Goal: Communication & Community: Answer question/provide support

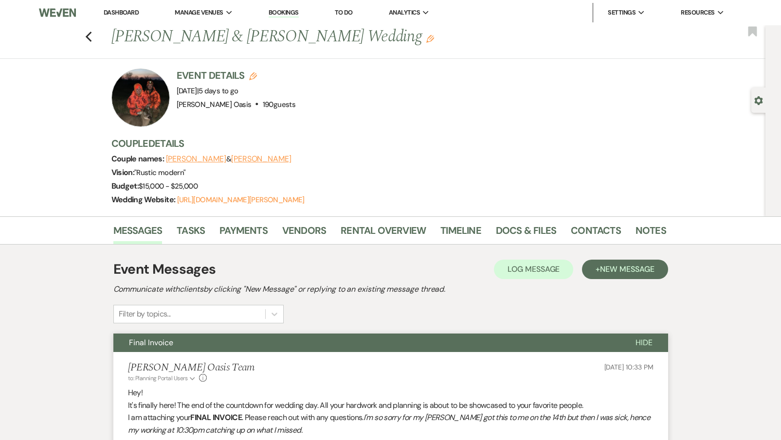
click at [137, 12] on link "Dashboard" at bounding box center [121, 12] width 35 height 8
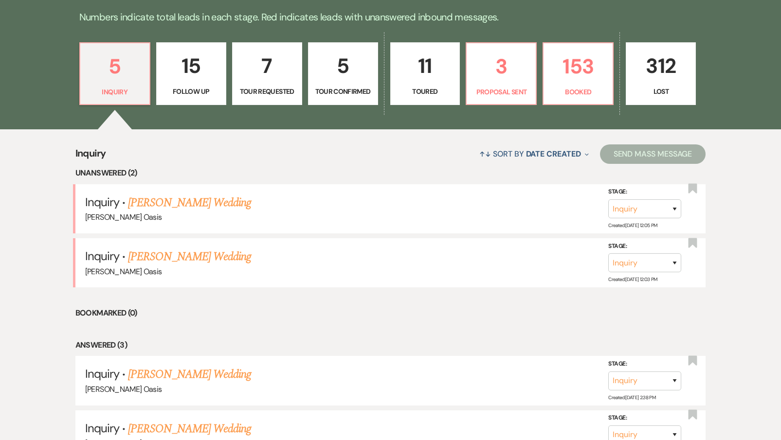
scroll to position [278, 0]
click at [169, 248] on link "[PERSON_NAME] Wedding" at bounding box center [189, 257] width 123 height 18
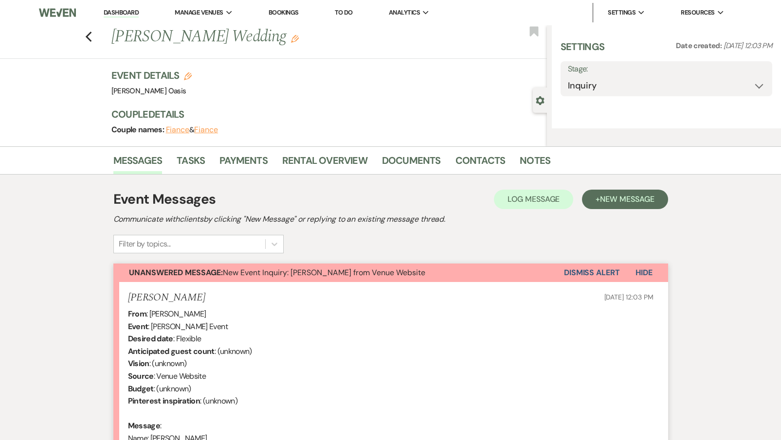
select select "5"
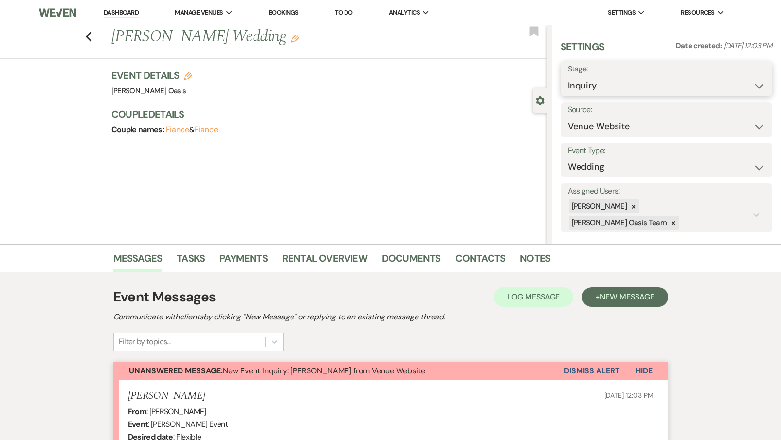
select select "8"
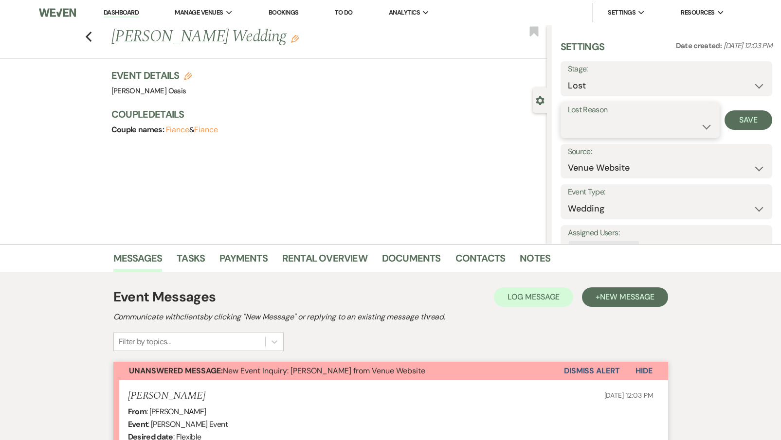
select select "2"
click at [693, 135] on input "Other" at bounding box center [697, 126] width 54 height 19
type input "parents"
click at [748, 122] on button "Save" at bounding box center [754, 119] width 36 height 19
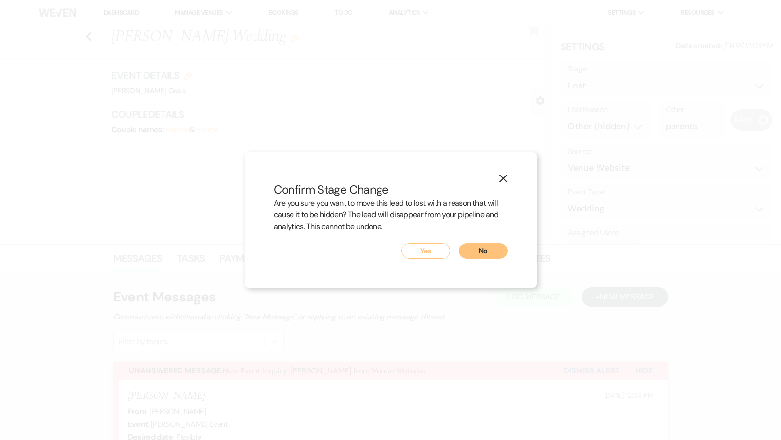
click at [428, 257] on button "Yes" at bounding box center [425, 251] width 49 height 16
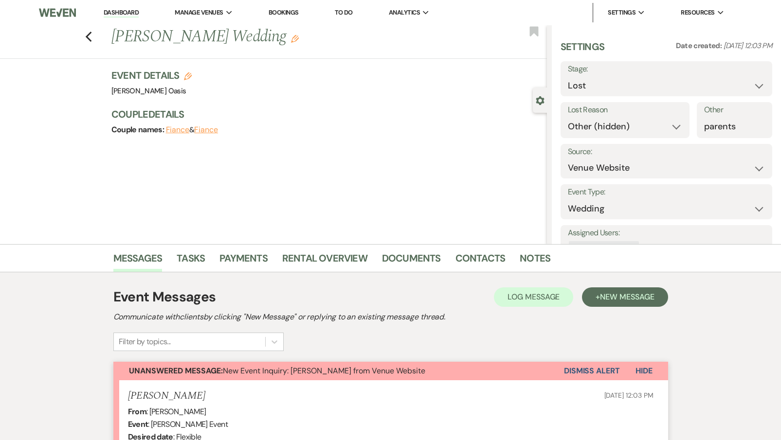
click at [126, 12] on link "Dashboard" at bounding box center [121, 12] width 35 height 9
select select "8"
select select "2"
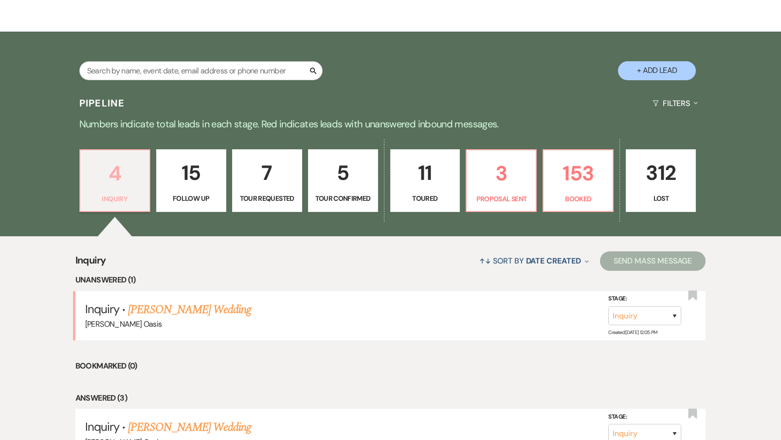
scroll to position [237, 0]
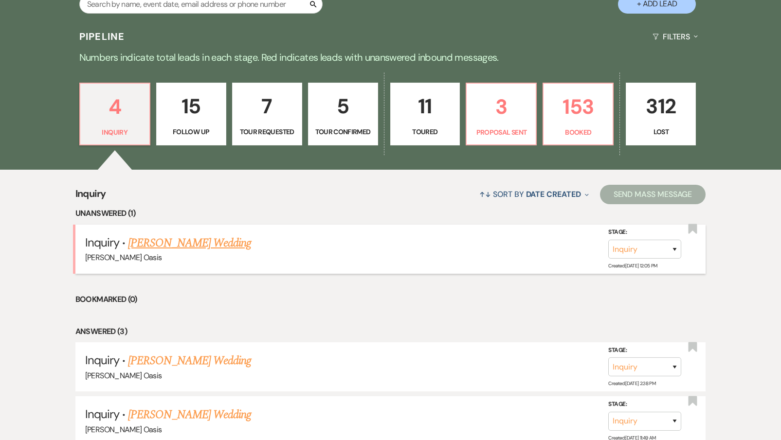
click at [170, 234] on link "[PERSON_NAME] Wedding" at bounding box center [189, 243] width 123 height 18
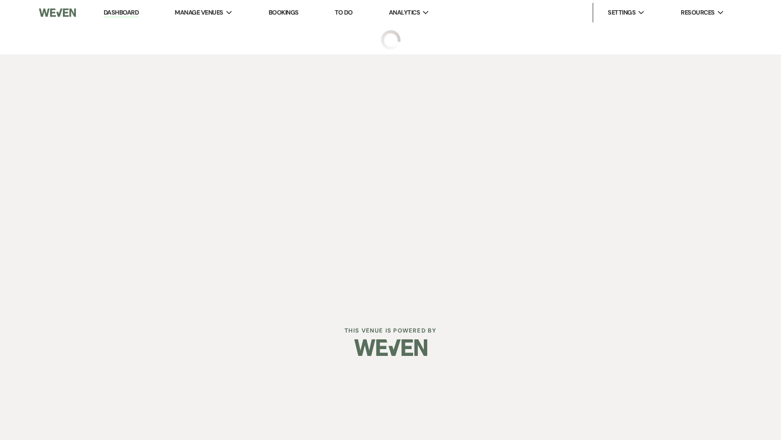
select select "5"
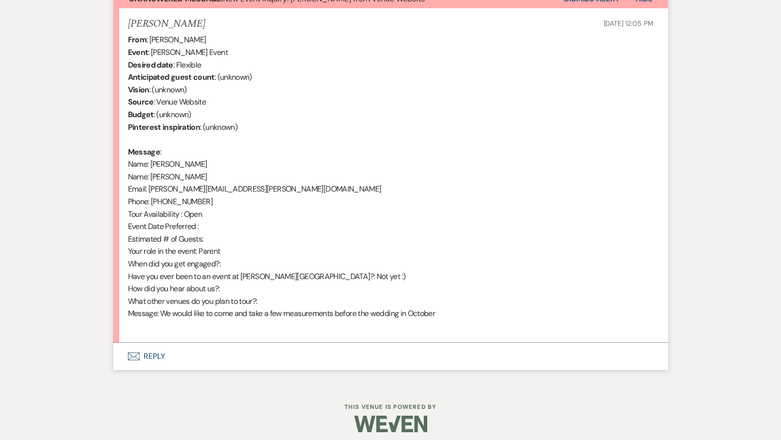
scroll to position [372, 0]
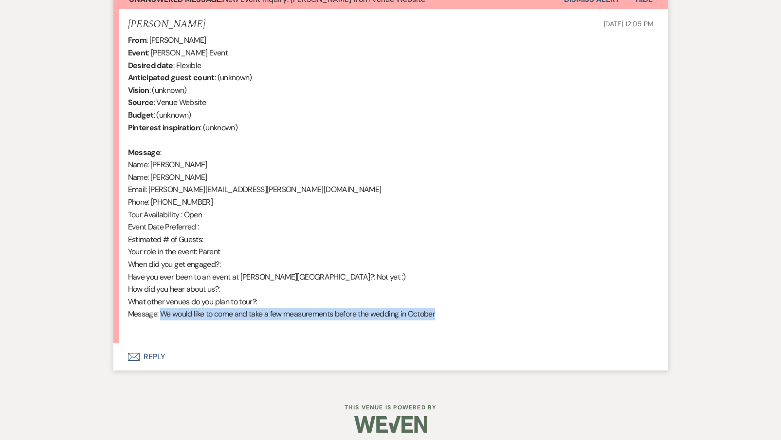
drag, startPoint x: 444, startPoint y: 310, endPoint x: 162, endPoint y: 307, distance: 281.2
click at [162, 308] on div "From : [PERSON_NAME] Event : [PERSON_NAME] Event Desired date : Flexible Antici…" at bounding box center [390, 183] width 525 height 299
copy div "We would like to come and take a few measurements before the wedding in October"
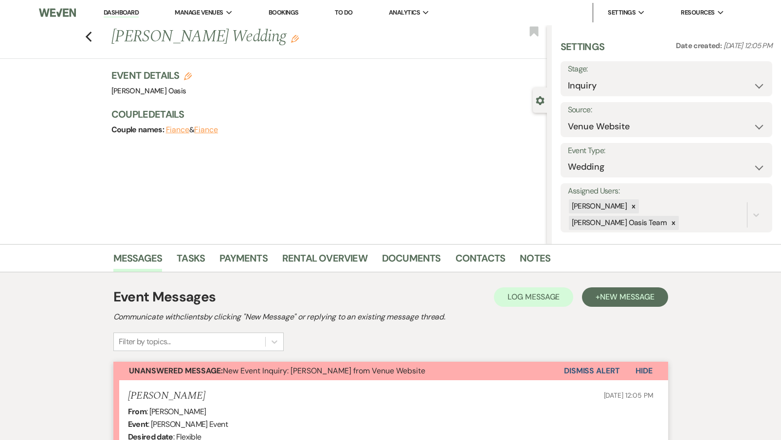
scroll to position [0, 0]
click at [132, 9] on link "Dashboard" at bounding box center [121, 12] width 35 height 9
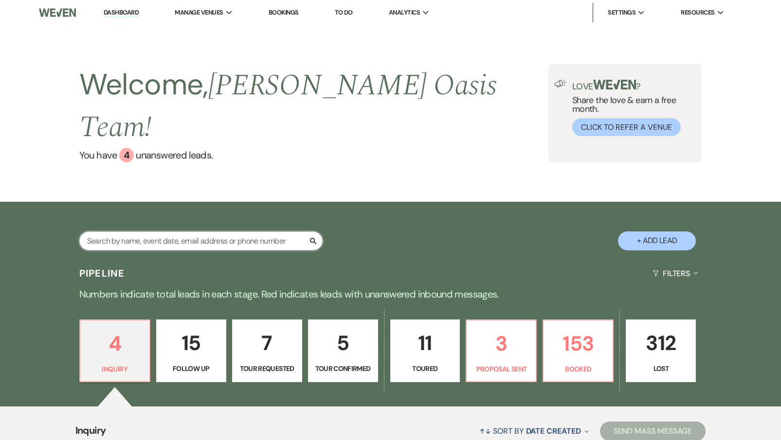
click at [119, 232] on input "text" at bounding box center [200, 241] width 243 height 19
type input "[PERSON_NAME]"
select select "8"
select select "2"
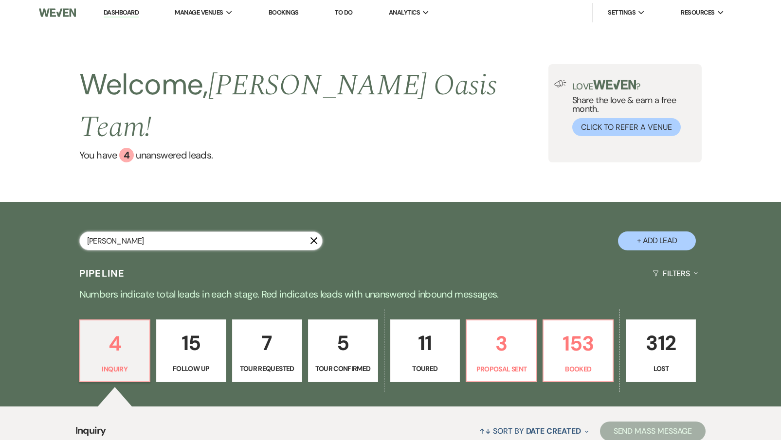
select select "8"
select select "2"
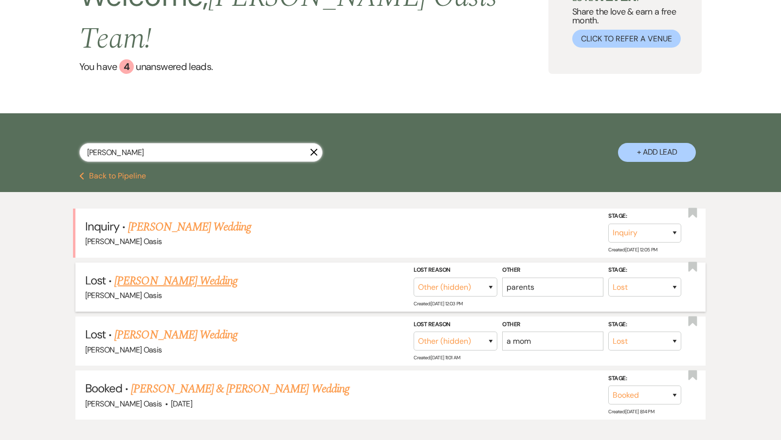
scroll to position [98, 0]
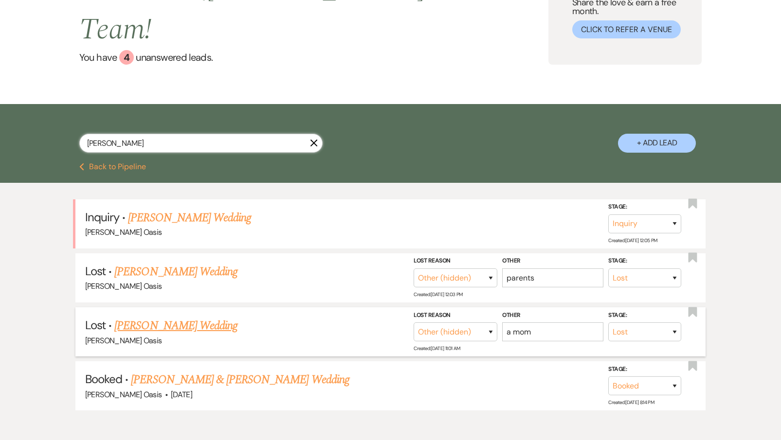
type input "[PERSON_NAME]"
click at [163, 317] on link "[PERSON_NAME] Wedding" at bounding box center [175, 326] width 123 height 18
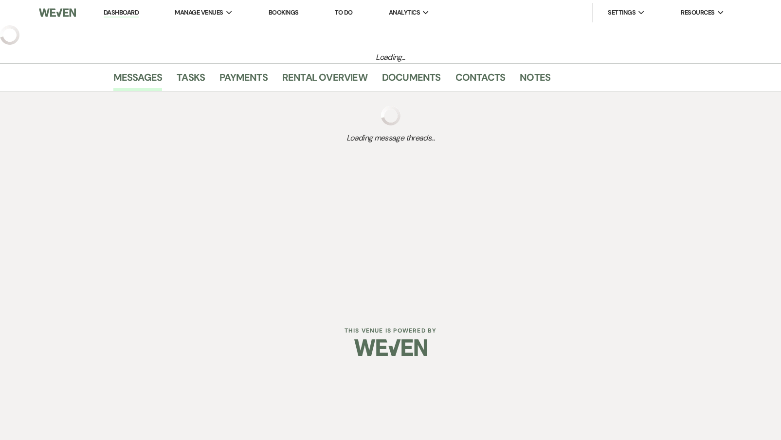
select select "8"
select select "2"
select select "5"
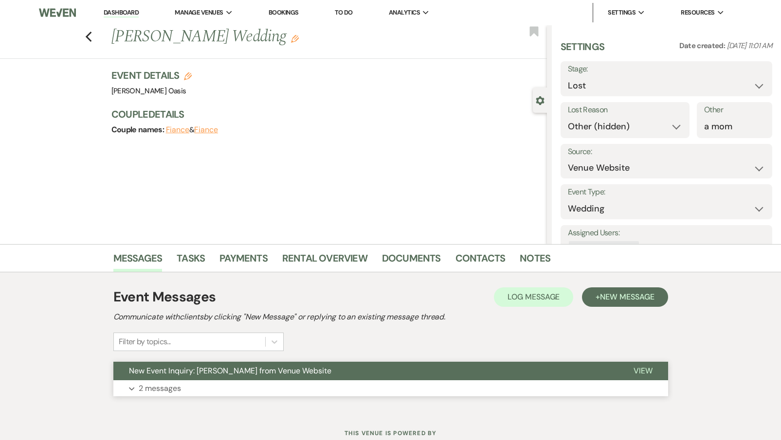
click at [164, 378] on button "New Event Inquiry: [PERSON_NAME] from Venue Website" at bounding box center [365, 371] width 504 height 18
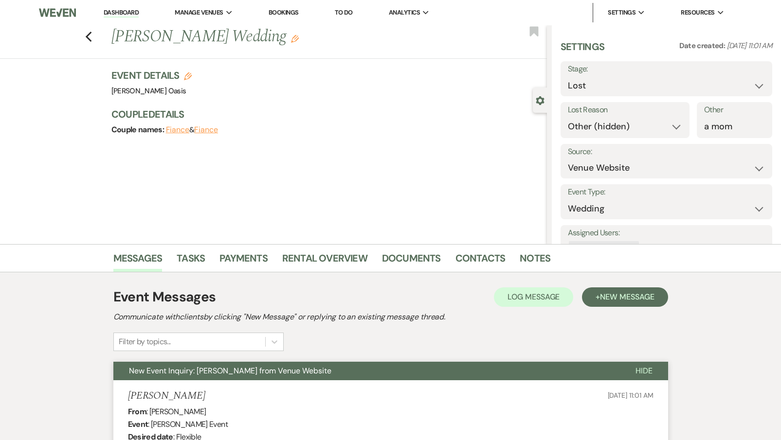
click at [86, 43] on div "Previous [PERSON_NAME] Wedding Edit Bookmark" at bounding box center [271, 42] width 552 height 34
click at [87, 36] on use "button" at bounding box center [88, 37] width 6 height 11
select select "8"
select select "2"
select select "8"
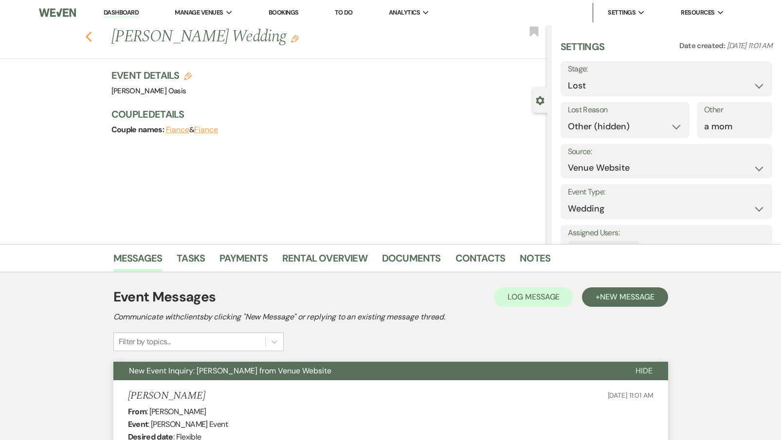
select select "2"
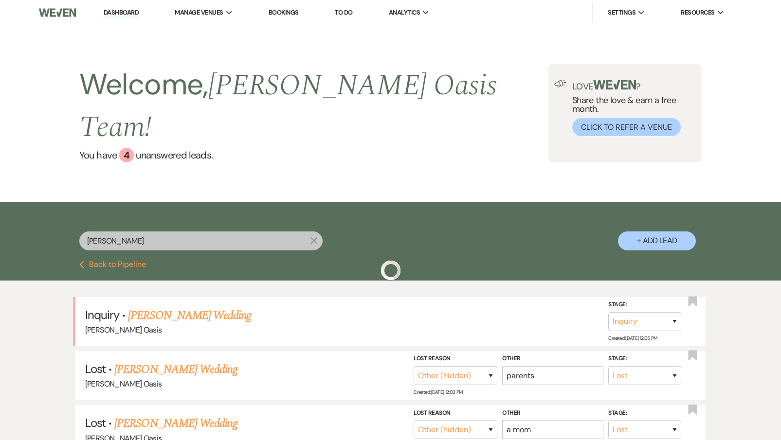
scroll to position [98, 0]
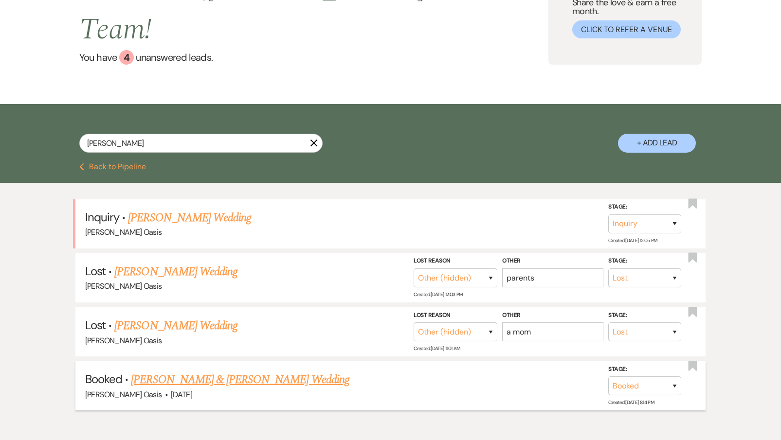
click at [148, 371] on link "[PERSON_NAME] & [PERSON_NAME] Wedding" at bounding box center [240, 380] width 218 height 18
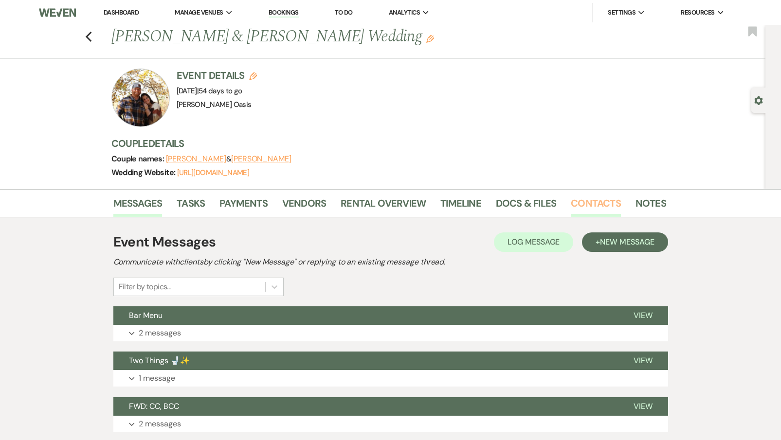
click at [595, 207] on link "Contacts" at bounding box center [596, 206] width 50 height 21
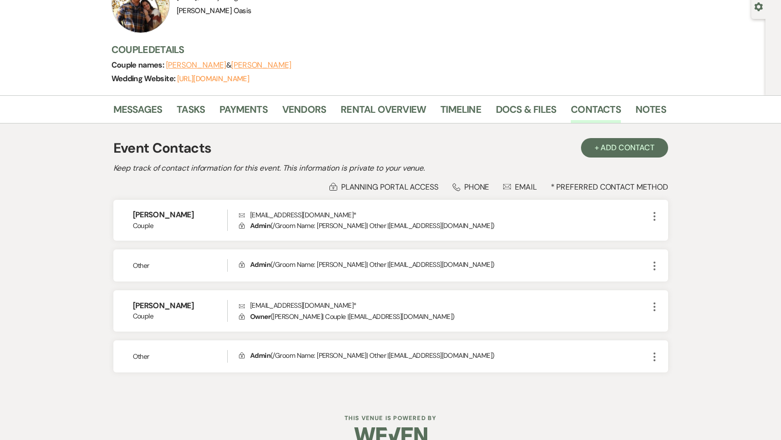
scroll to position [95, 0]
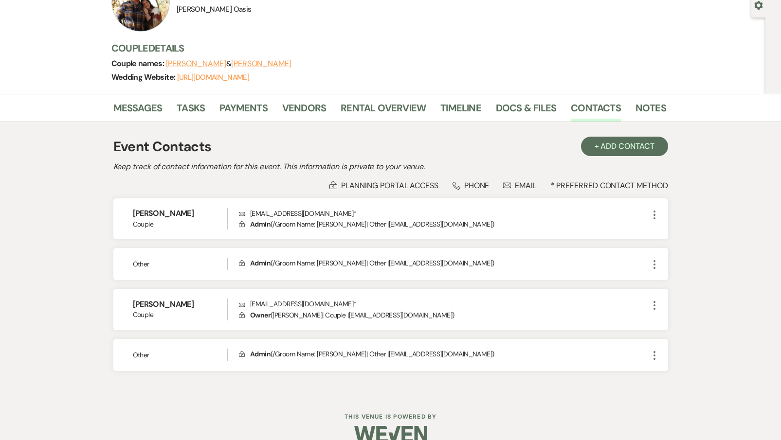
click at [144, 98] on li "Messages" at bounding box center [145, 109] width 64 height 23
click at [144, 117] on link "Messages" at bounding box center [137, 110] width 49 height 21
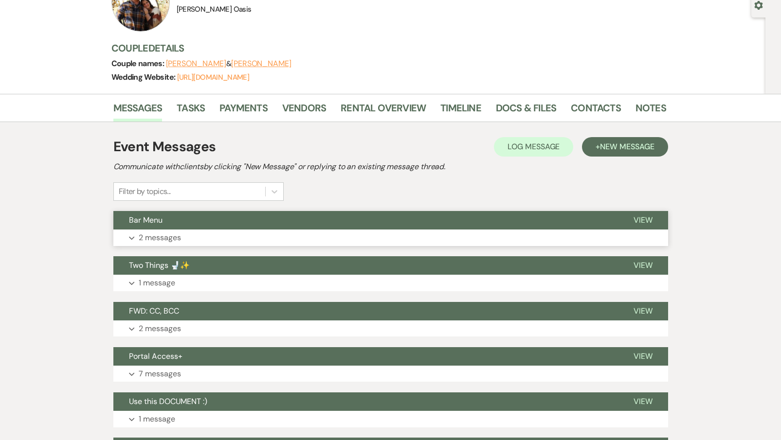
click at [170, 225] on button "Bar Menu" at bounding box center [365, 220] width 504 height 18
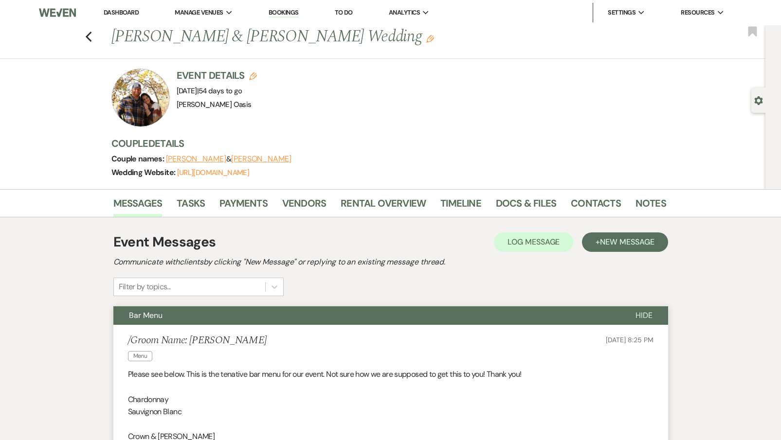
click at [126, 12] on link "Dashboard" at bounding box center [121, 12] width 35 height 8
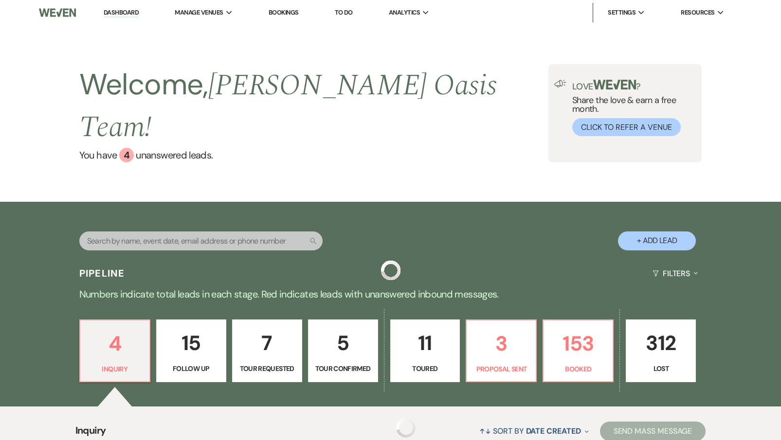
click at [126, 12] on link "Dashboard" at bounding box center [121, 12] width 35 height 9
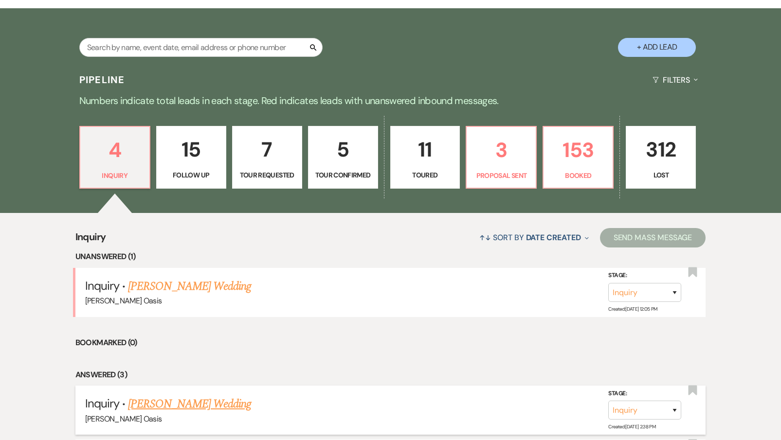
scroll to position [200, 0]
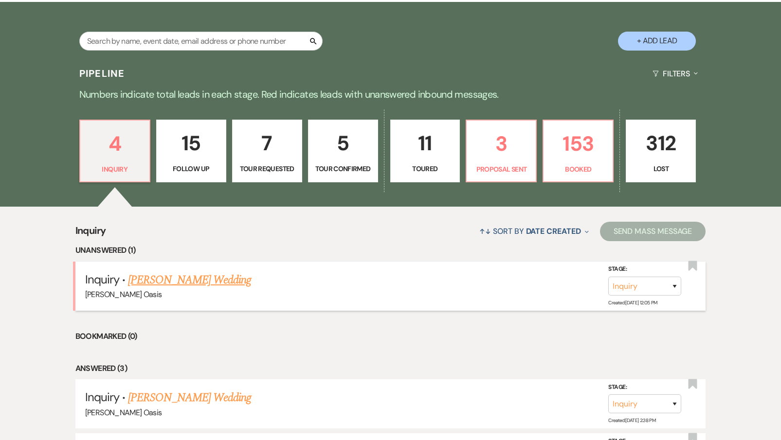
click at [175, 271] on link "[PERSON_NAME] Wedding" at bounding box center [189, 280] width 123 height 18
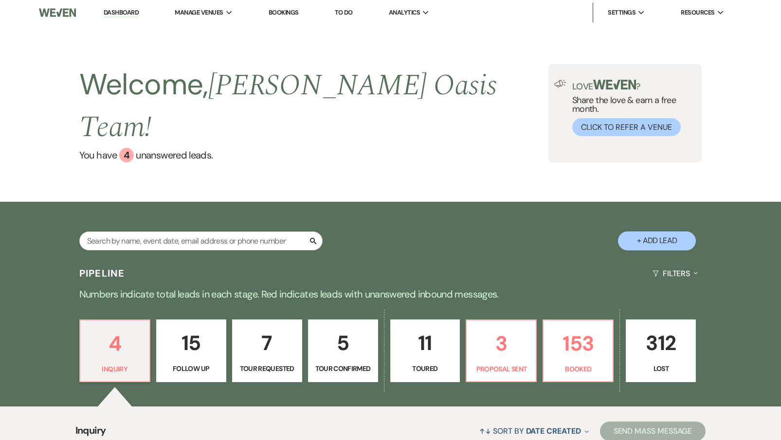
select select "5"
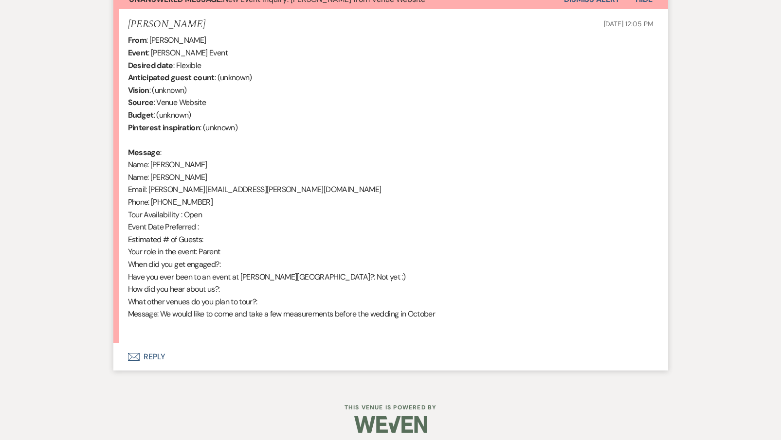
click at [164, 353] on button "Envelope Reply" at bounding box center [390, 356] width 555 height 27
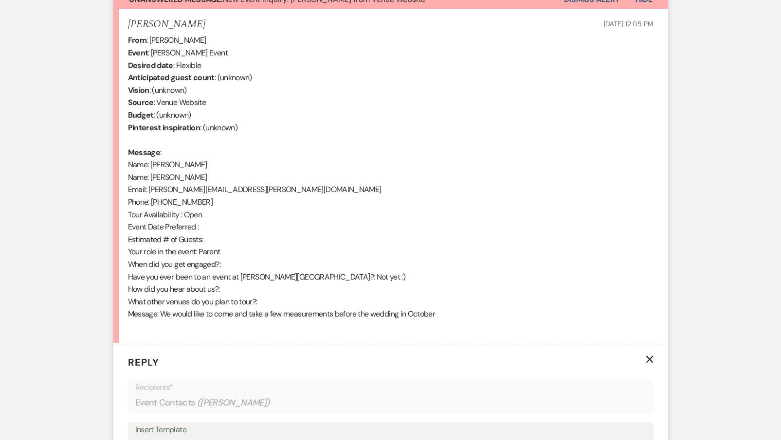
scroll to position [631, 0]
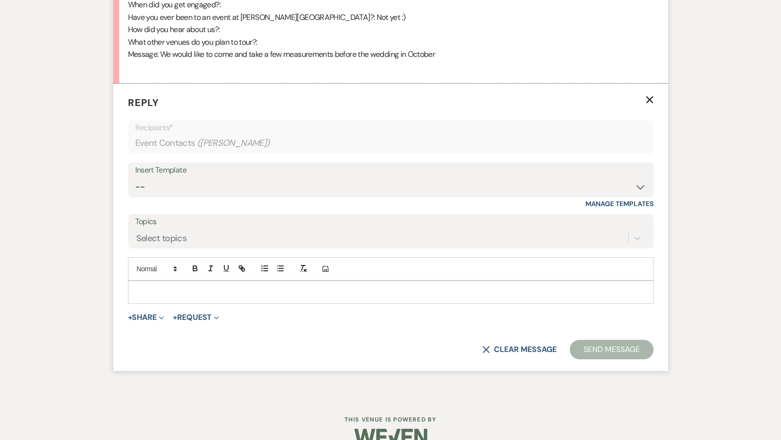
click at [187, 281] on div at bounding box center [390, 292] width 524 height 22
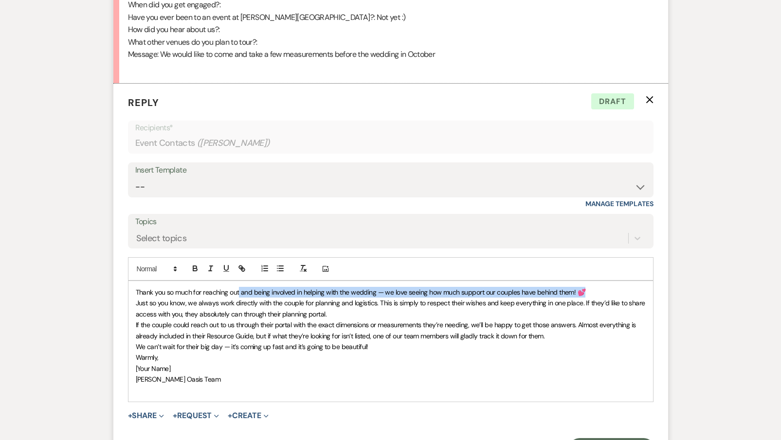
drag, startPoint x: 589, startPoint y: 282, endPoint x: 239, endPoint y: 287, distance: 349.8
click at [239, 287] on p "Thank you so much for reaching out and being involved in helping with the weddi…" at bounding box center [391, 292] width 510 height 11
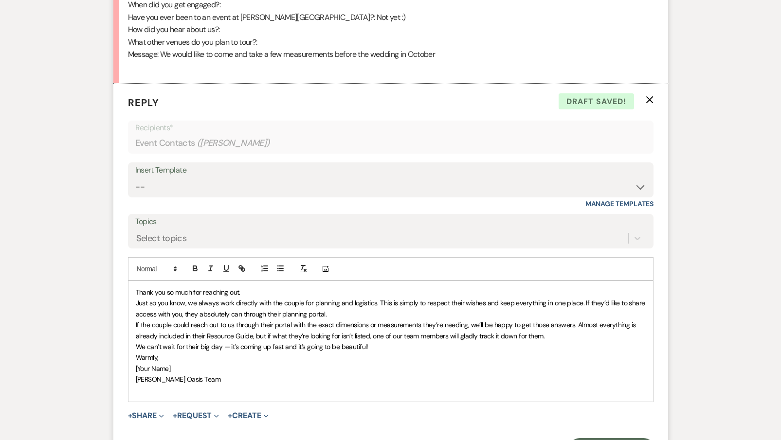
click at [134, 294] on div "Thank you so much for reaching out. Just so you know, we always work directly w…" at bounding box center [390, 341] width 524 height 121
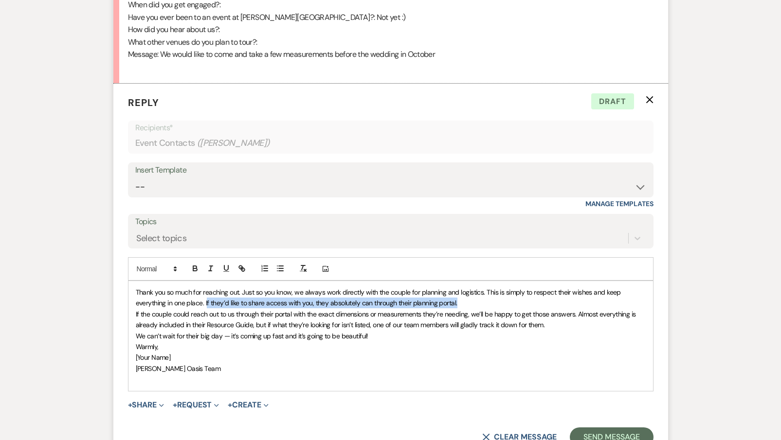
drag, startPoint x: 460, startPoint y: 297, endPoint x: 207, endPoint y: 297, distance: 253.0
click at [207, 297] on p "Thank you so much for reaching out. Just so you know, we always work directly w…" at bounding box center [391, 298] width 510 height 22
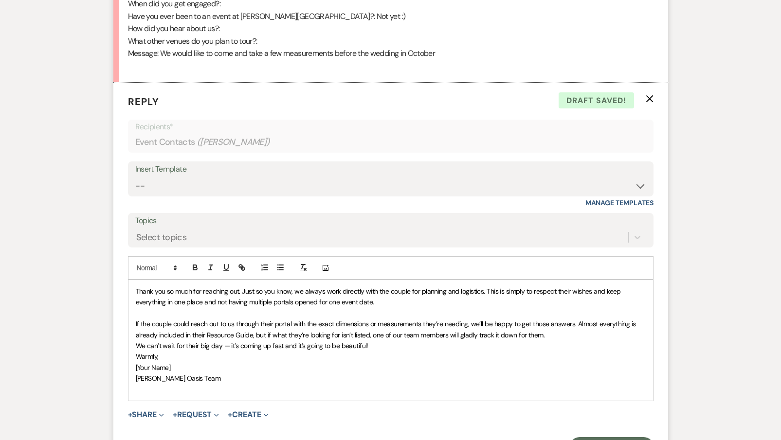
scroll to position [632, 0]
click at [171, 320] on span "If the couple could reach out to us through their portal with the exact dimensi…" at bounding box center [387, 329] width 502 height 19
drag, startPoint x: 171, startPoint y: 314, endPoint x: 147, endPoint y: 313, distance: 24.3
click at [147, 320] on span "If the couple could reach out to us through their portal with the exact dimensi…" at bounding box center [387, 329] width 502 height 19
click at [294, 320] on span "If [PERSON_NAME] or [PERSON_NAME] could reach out to us through their portal wi…" at bounding box center [384, 329] width 496 height 19
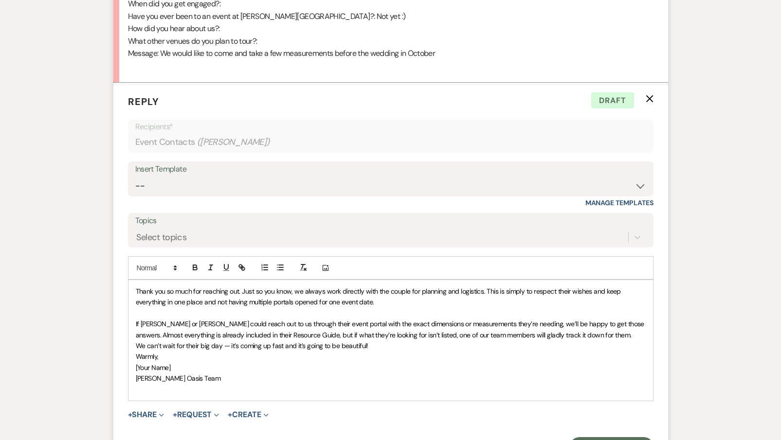
click at [599, 325] on p "If [PERSON_NAME] or [PERSON_NAME] could reach out to us through their event por…" at bounding box center [391, 330] width 510 height 22
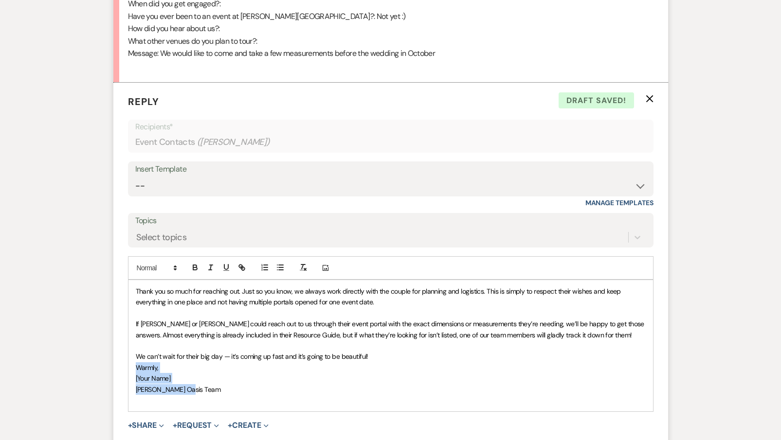
drag, startPoint x: 210, startPoint y: 382, endPoint x: 121, endPoint y: 358, distance: 92.6
click at [121, 358] on form "Reply X Draft saved! Recipients* Event Contacts ( [PERSON_NAME] ) Insert Templa…" at bounding box center [390, 281] width 555 height 397
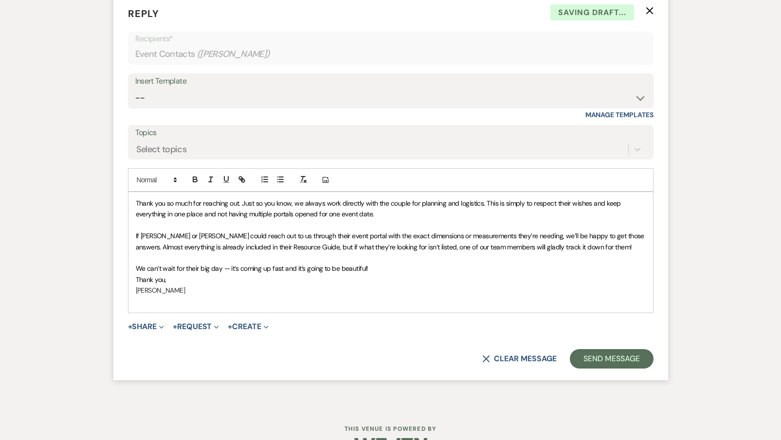
scroll to position [721, 0]
click at [618, 358] on form "Reply X Saving draft... Recipients* Event Contacts ( [PERSON_NAME] ) Insert Tem…" at bounding box center [390, 187] width 555 height 386
click at [617, 348] on button "Send Message" at bounding box center [611, 357] width 83 height 19
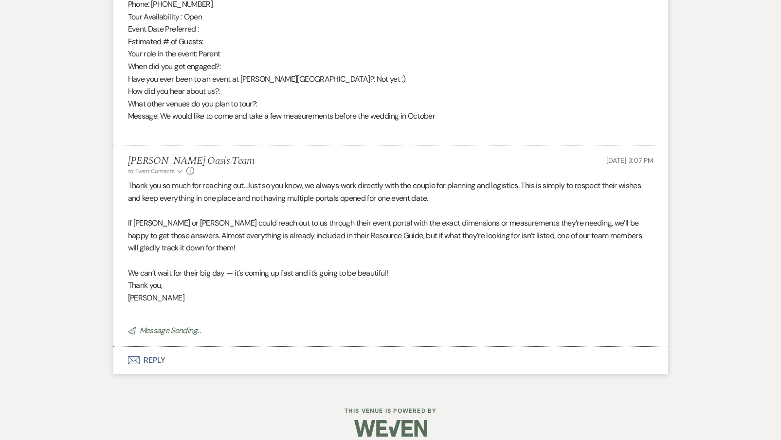
scroll to position [550, 0]
